Goal: Information Seeking & Learning: Learn about a topic

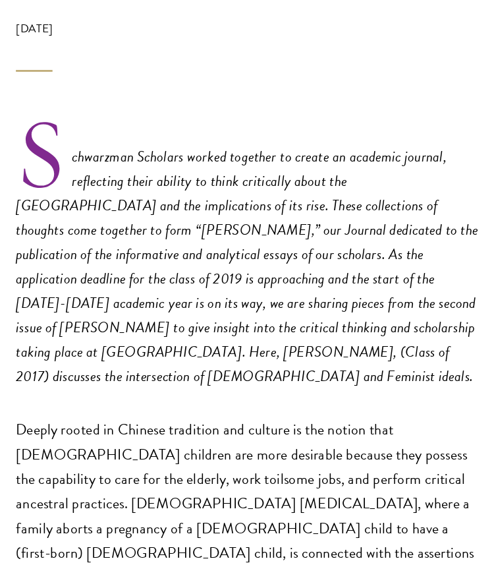
scroll to position [302, 0]
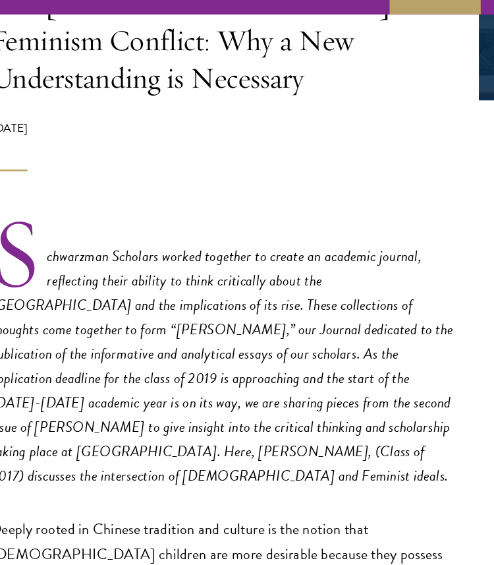
click at [210, 125] on div "[DATE]" at bounding box center [246, 145] width 375 height 41
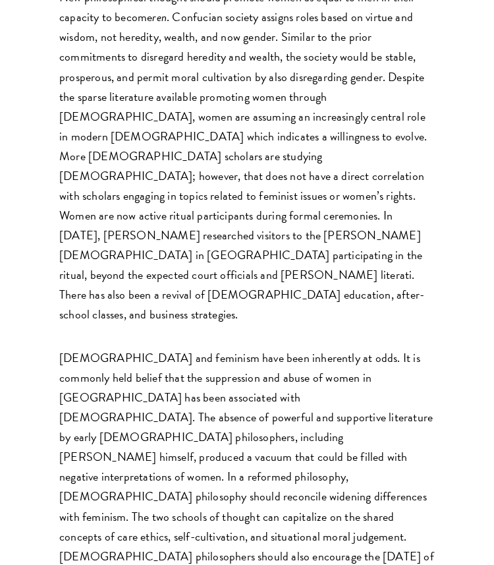
scroll to position [5483, 0]
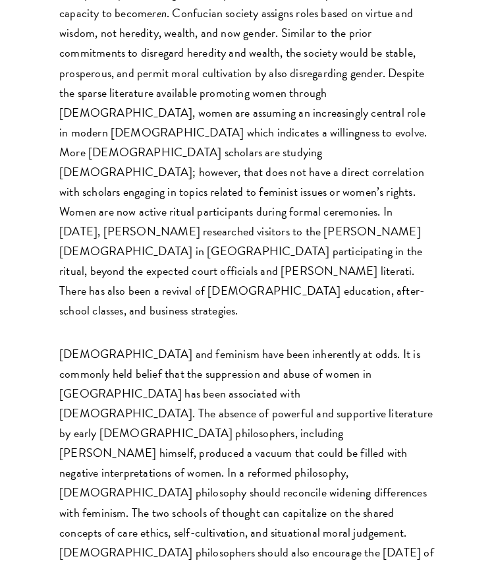
copy em "[PERSON_NAME]"
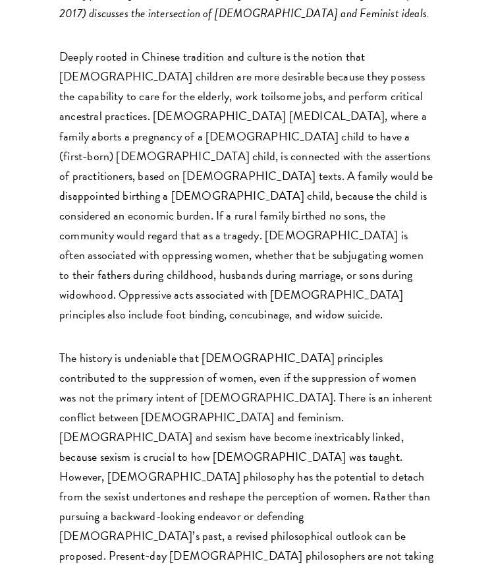
scroll to position [705, 0]
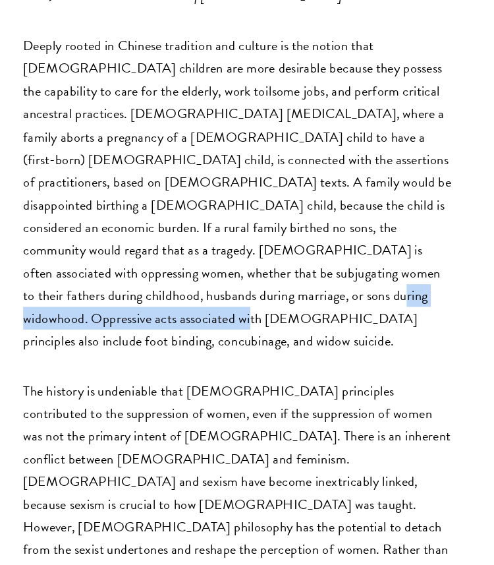
drag, startPoint x: 367, startPoint y: 202, endPoint x: 364, endPoint y: 219, distance: 17.3
click at [366, 220] on p "Deeply rooted in Chinese tradition and culture is the notion that [DEMOGRAPHIC_…" at bounding box center [246, 181] width 375 height 277
copy p "foot binding, concubinage, and widow suicide."
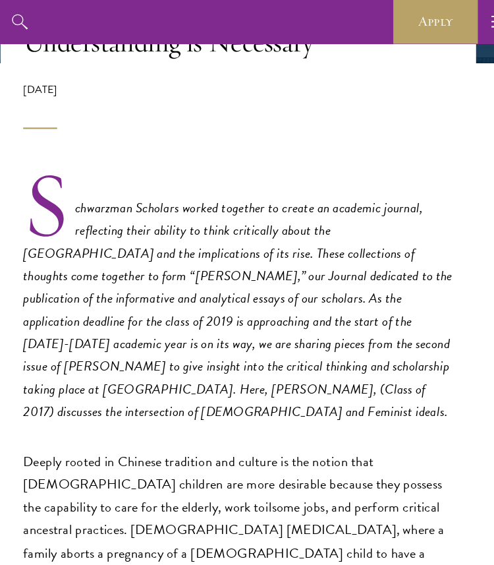
scroll to position [133, 0]
